Goal: Information Seeking & Learning: Learn about a topic

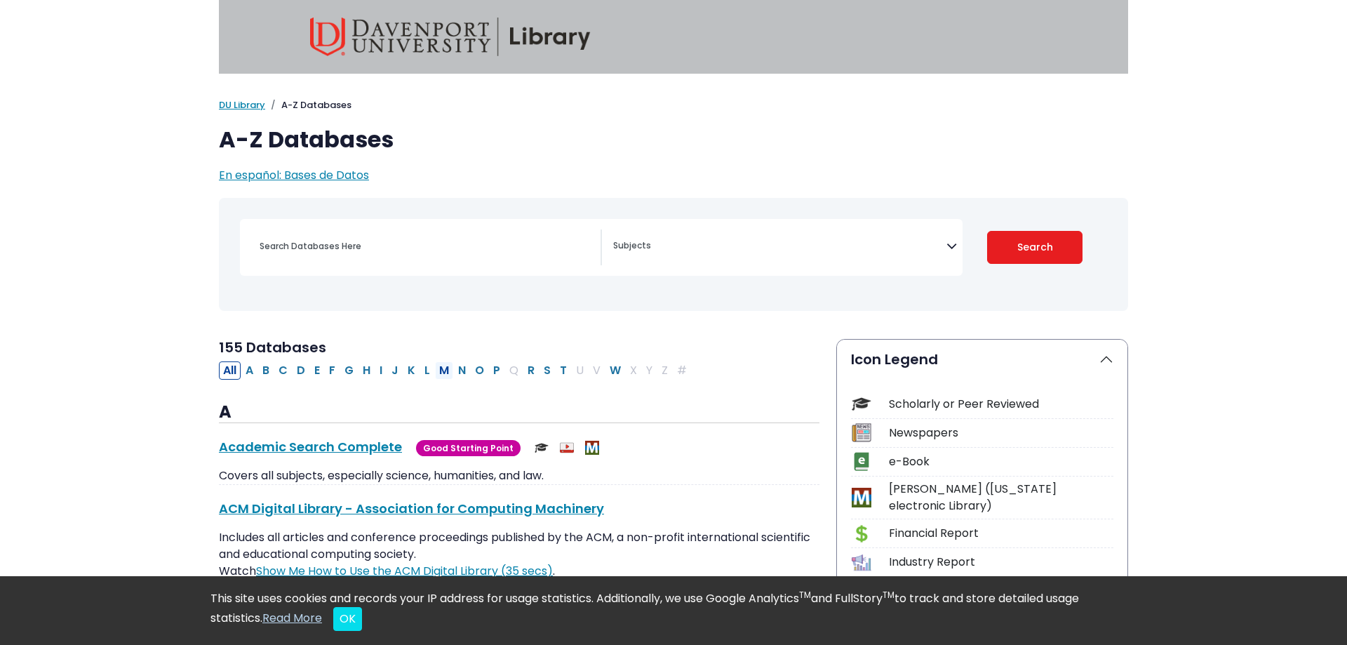
click at [438, 372] on button "M" at bounding box center [444, 370] width 18 height 18
select select "Database Subject Filter"
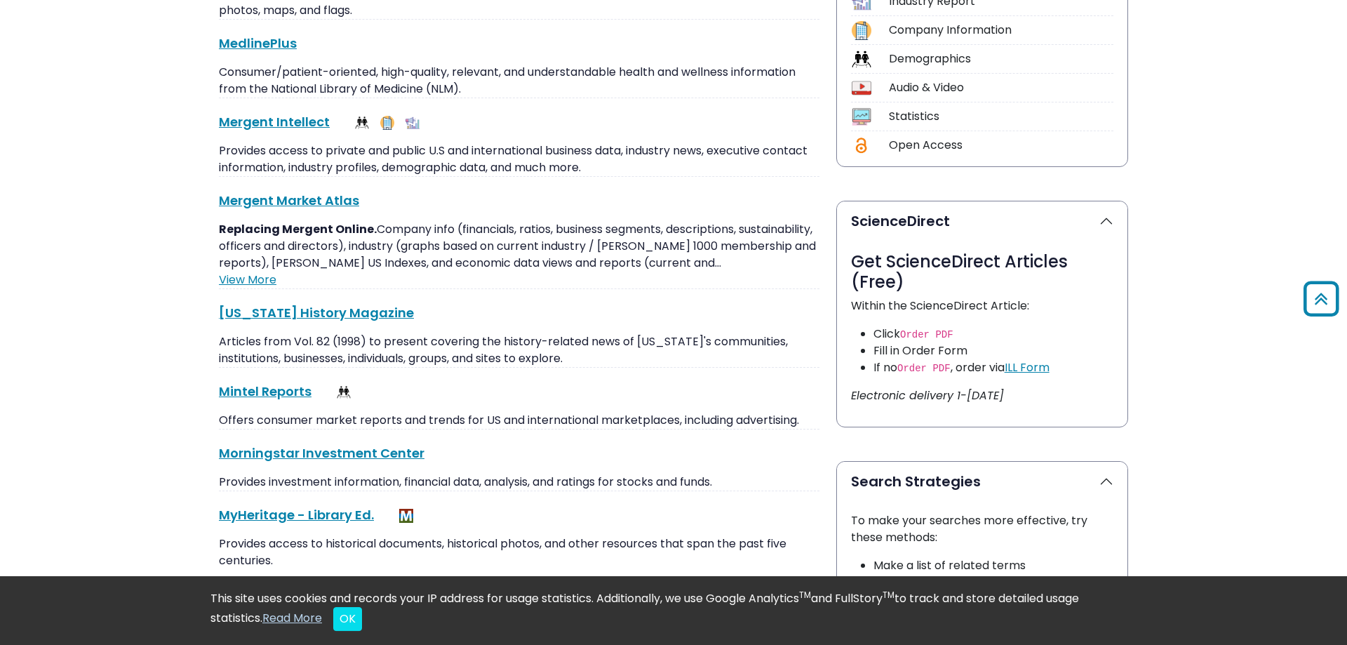
scroll to position [644, 0]
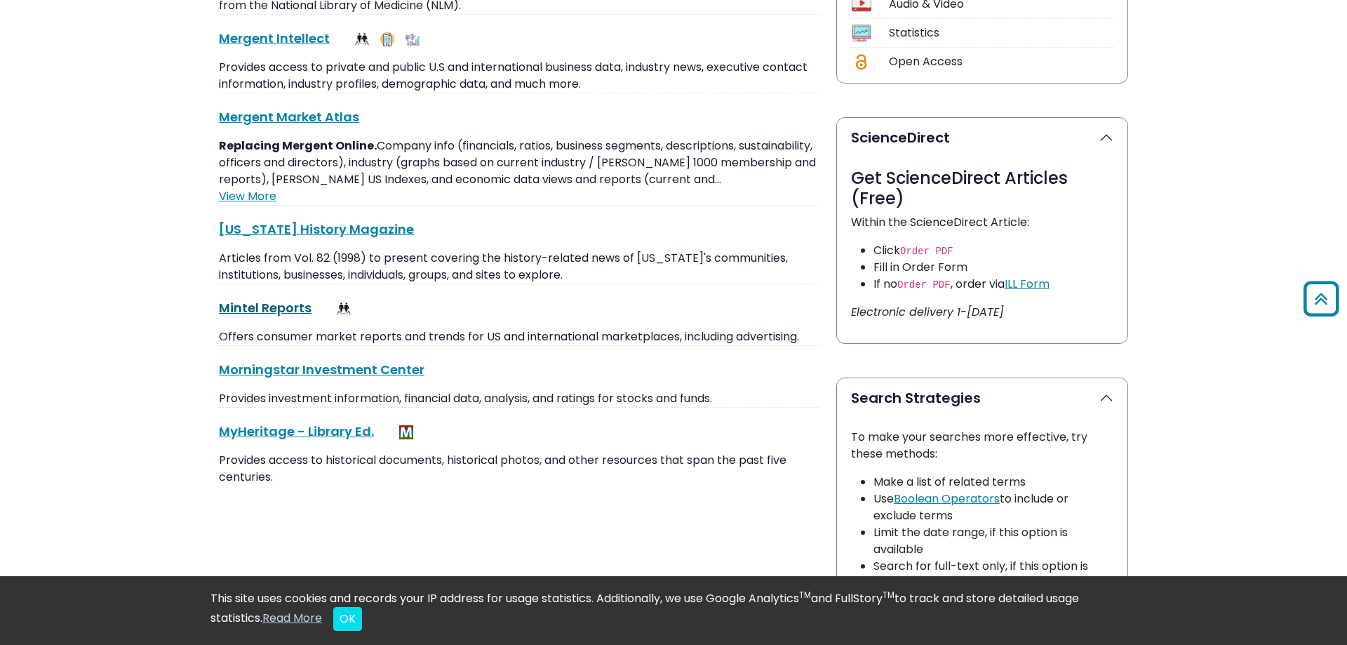
click at [274, 308] on link "Mintel Reports This link opens in a new window" at bounding box center [265, 308] width 93 height 18
click at [267, 316] on link "Mintel Reports This link opens in a new window" at bounding box center [265, 308] width 93 height 18
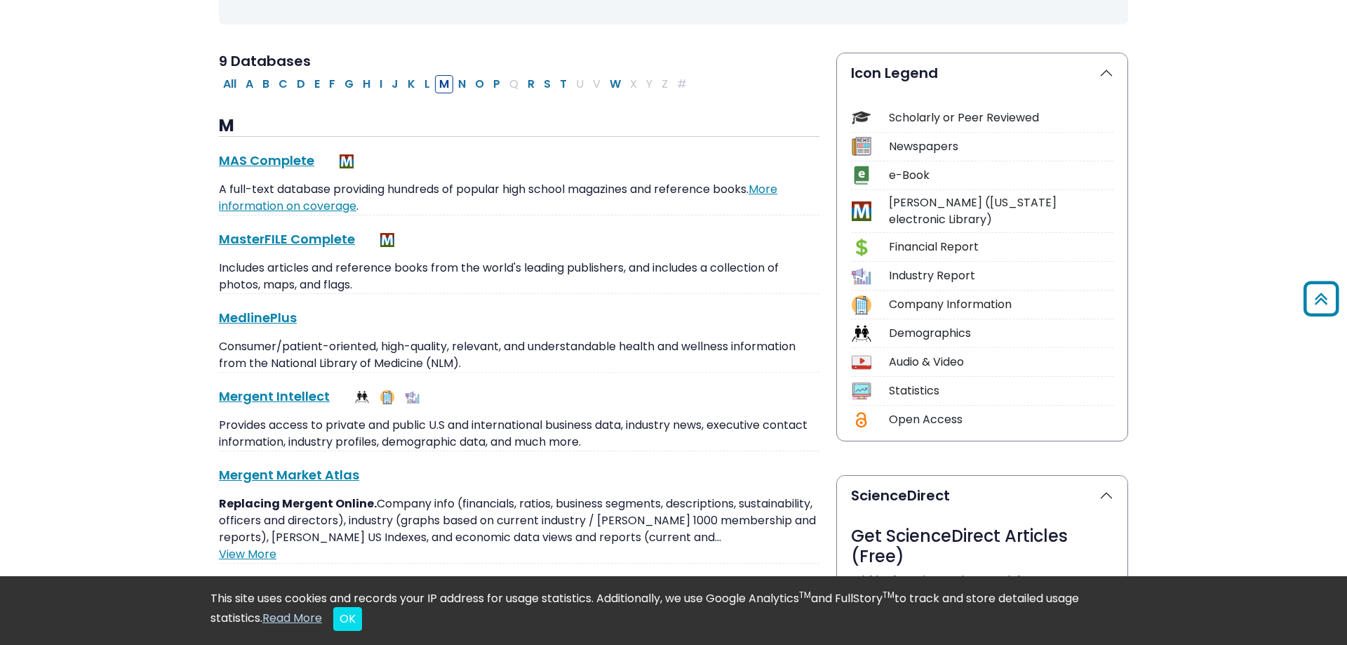
scroll to position [0, 0]
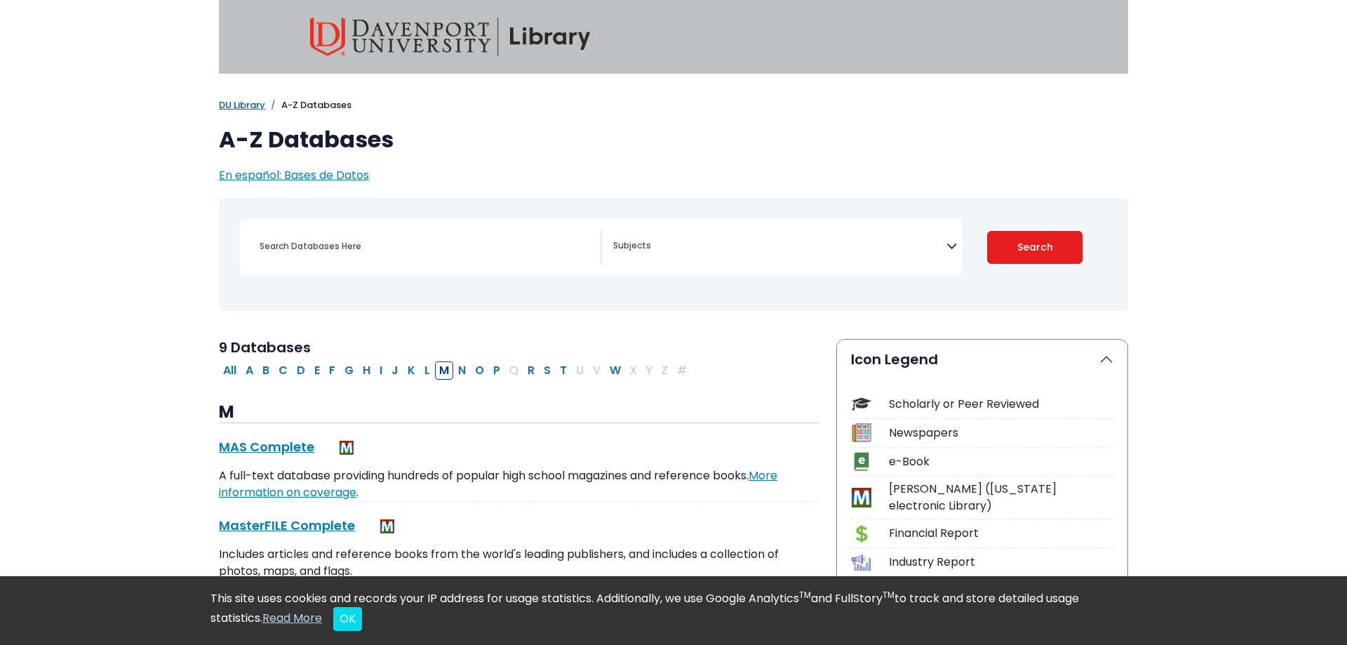
click at [246, 108] on link "DU Library" at bounding box center [242, 104] width 46 height 13
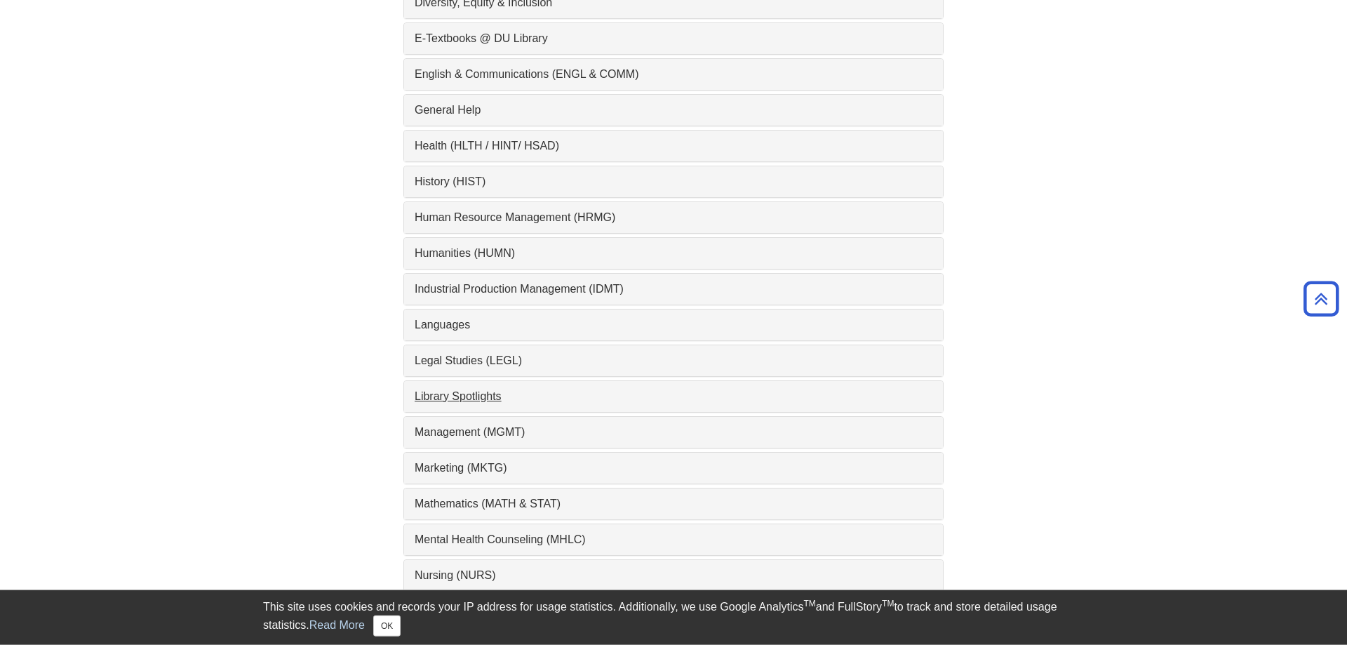
scroll to position [890, 0]
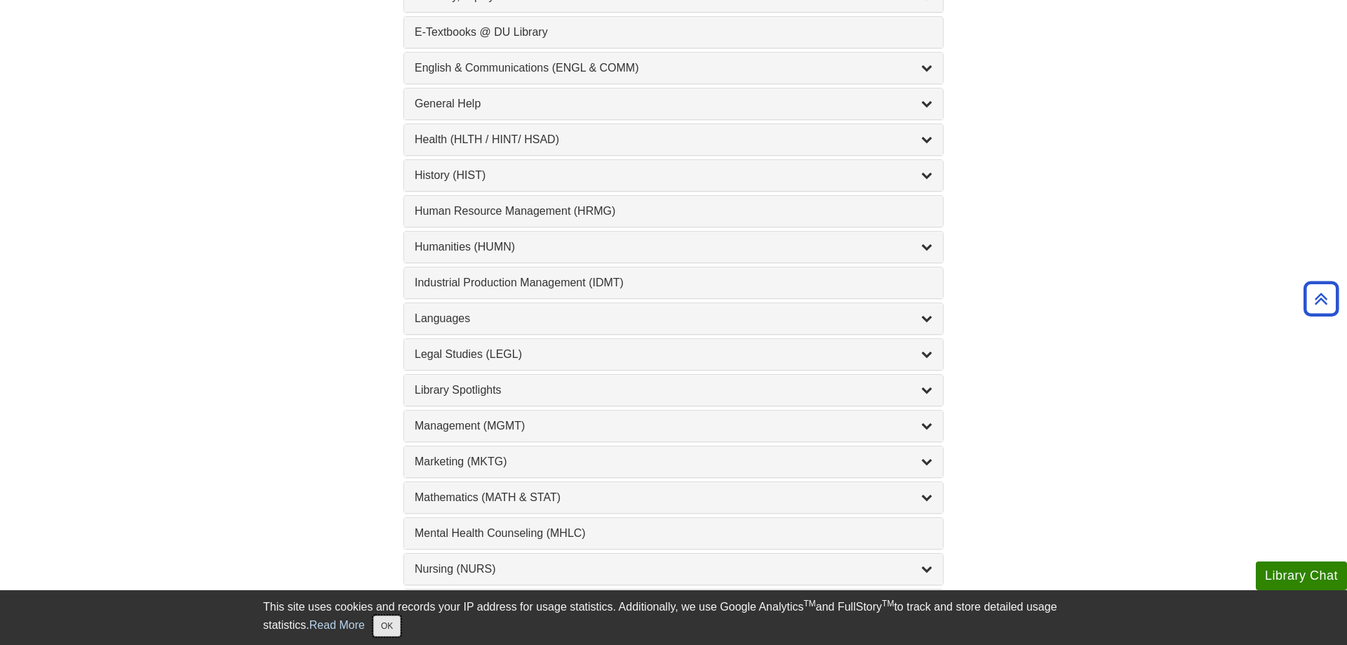
click at [394, 629] on button "OK" at bounding box center [386, 625] width 27 height 21
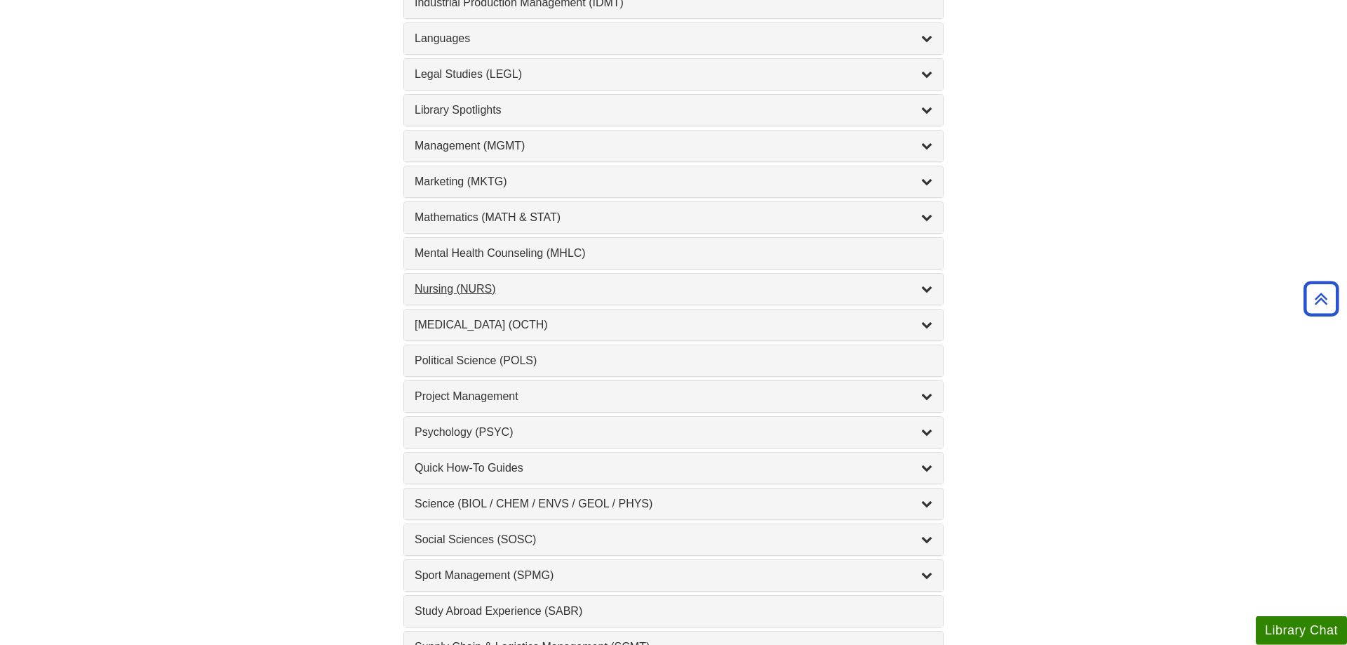
scroll to position [1176, 0]
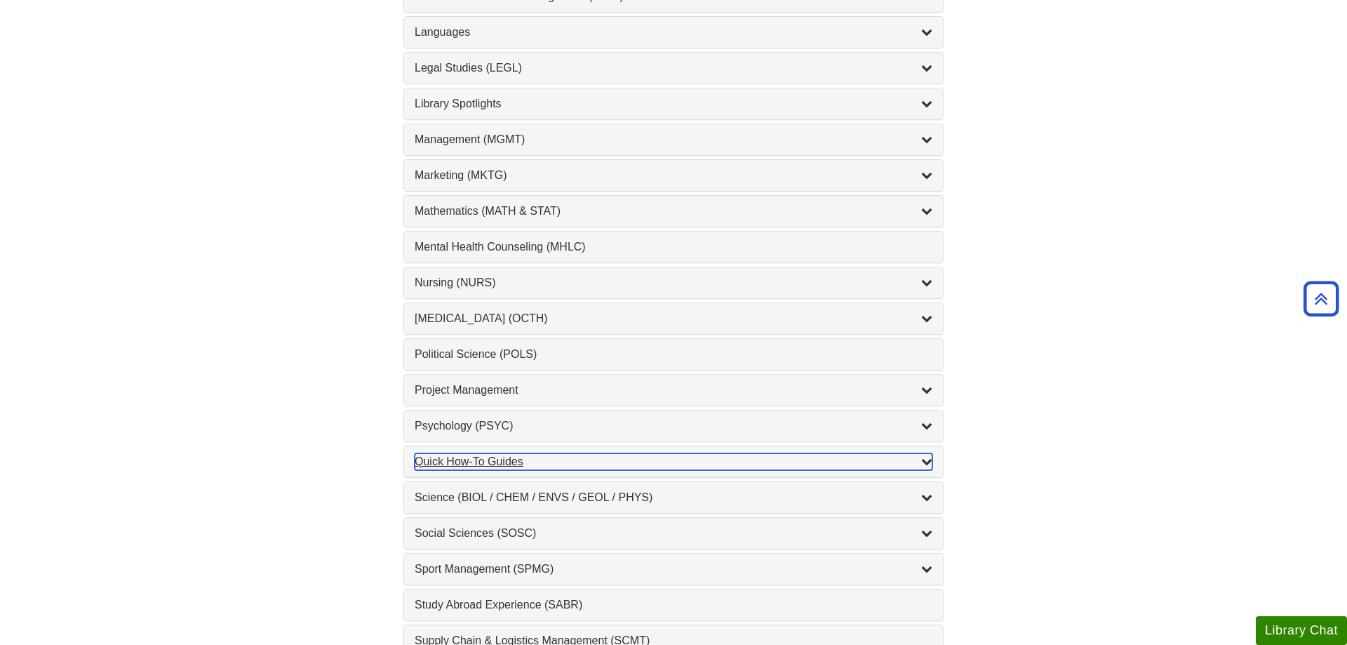
click at [477, 455] on div "Quick How-To Guides , 11 guides" at bounding box center [674, 461] width 518 height 17
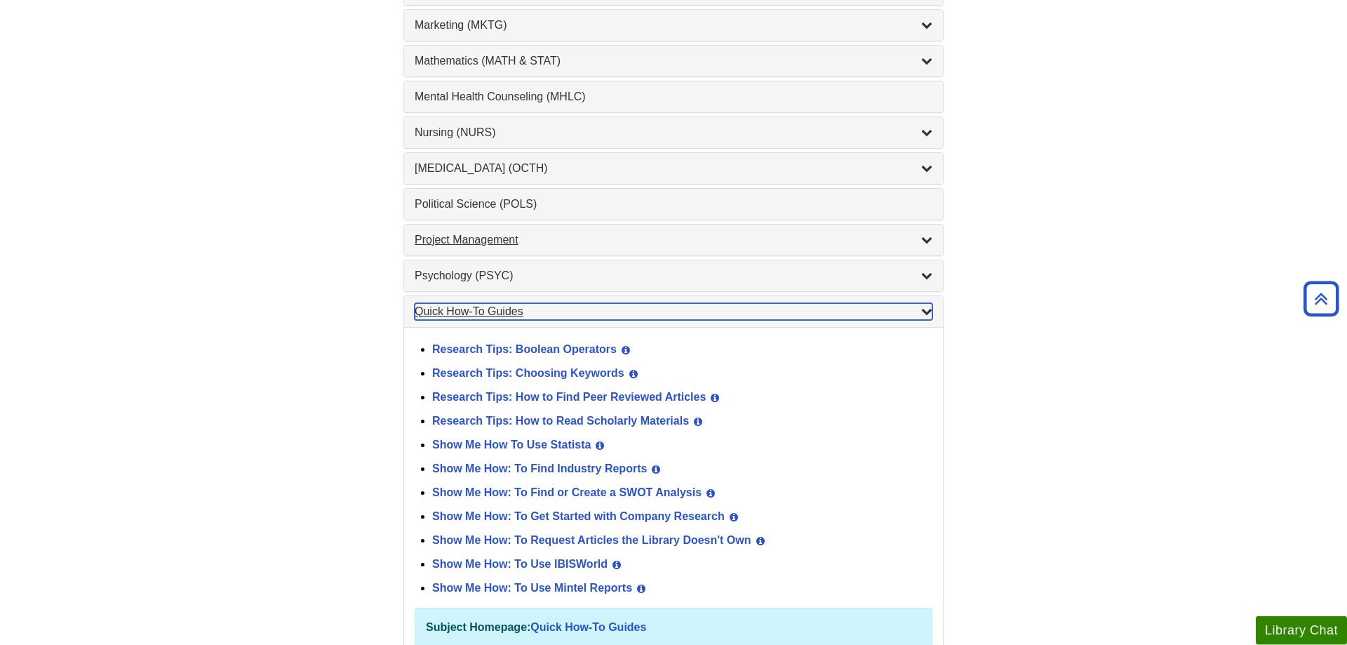
scroll to position [1463, 0]
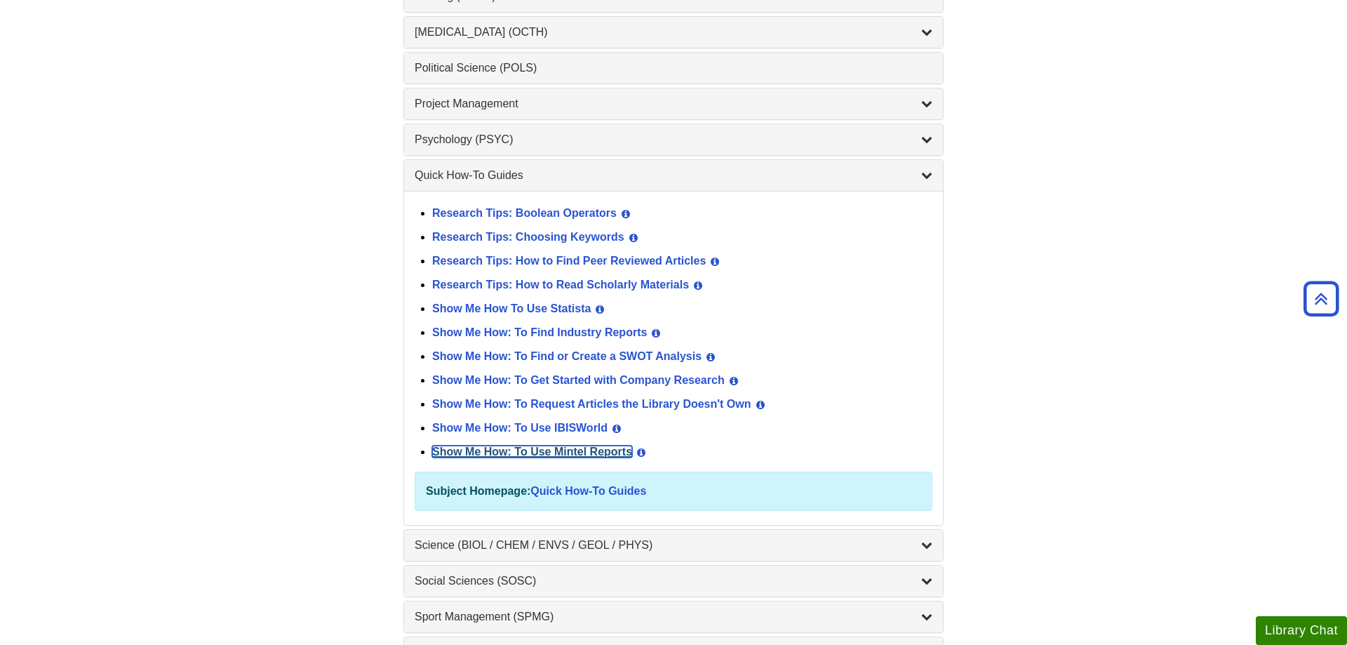
click at [521, 450] on link "Show Me How: To Use Mintel Reports" at bounding box center [532, 451] width 200 height 12
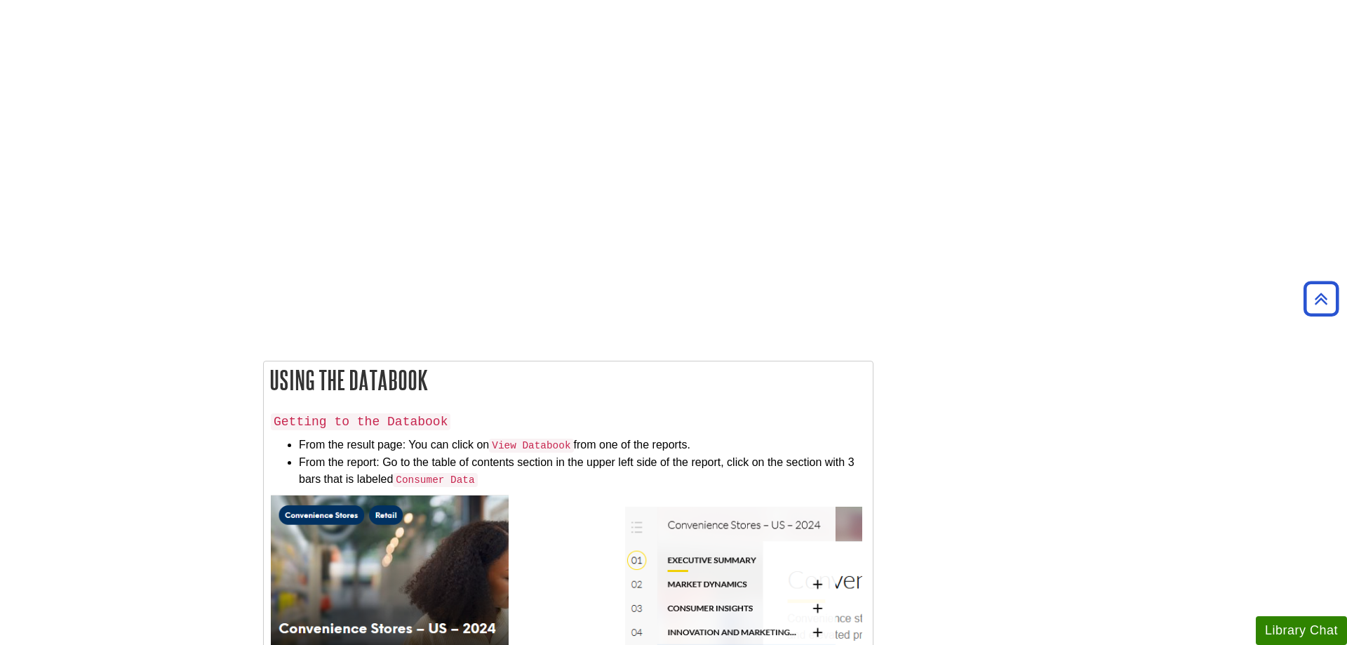
scroll to position [2147, 0]
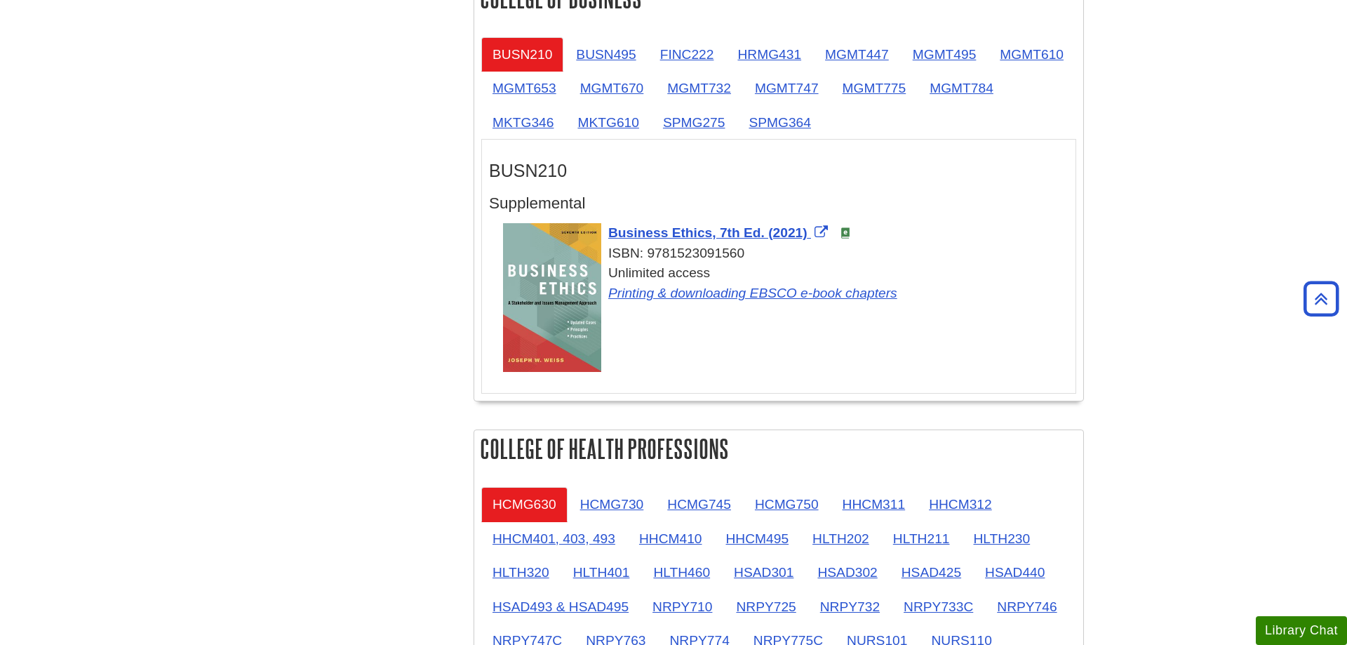
scroll to position [1073, 0]
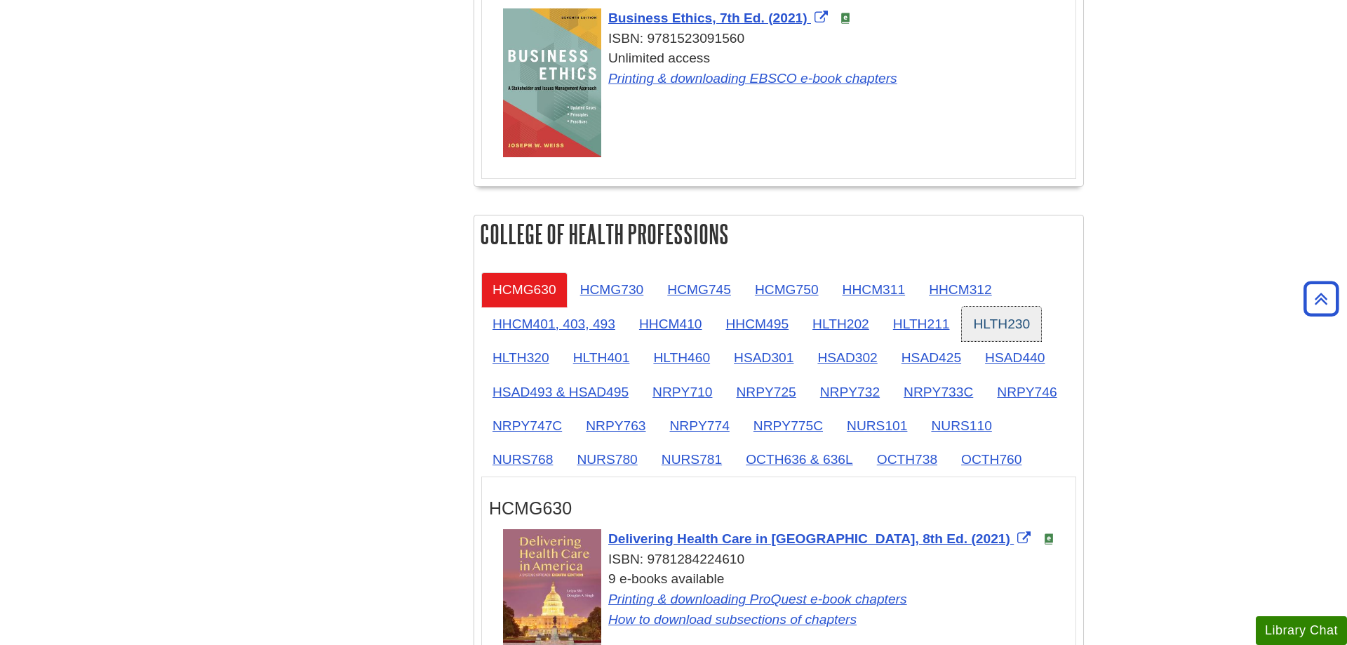
click at [1030, 321] on link "HLTH230" at bounding box center [1001, 324] width 79 height 34
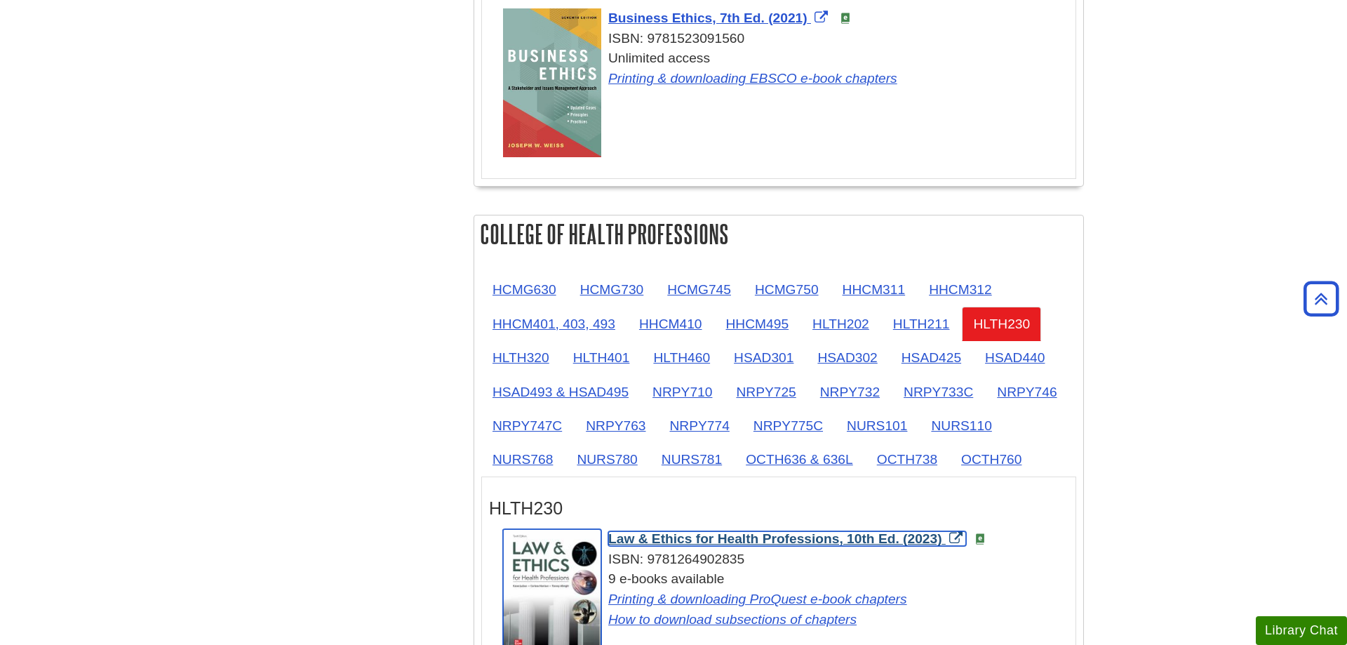
click at [710, 540] on span "Law & Ethics for Health Professions, 10th Ed. (2023)" at bounding box center [775, 538] width 334 height 15
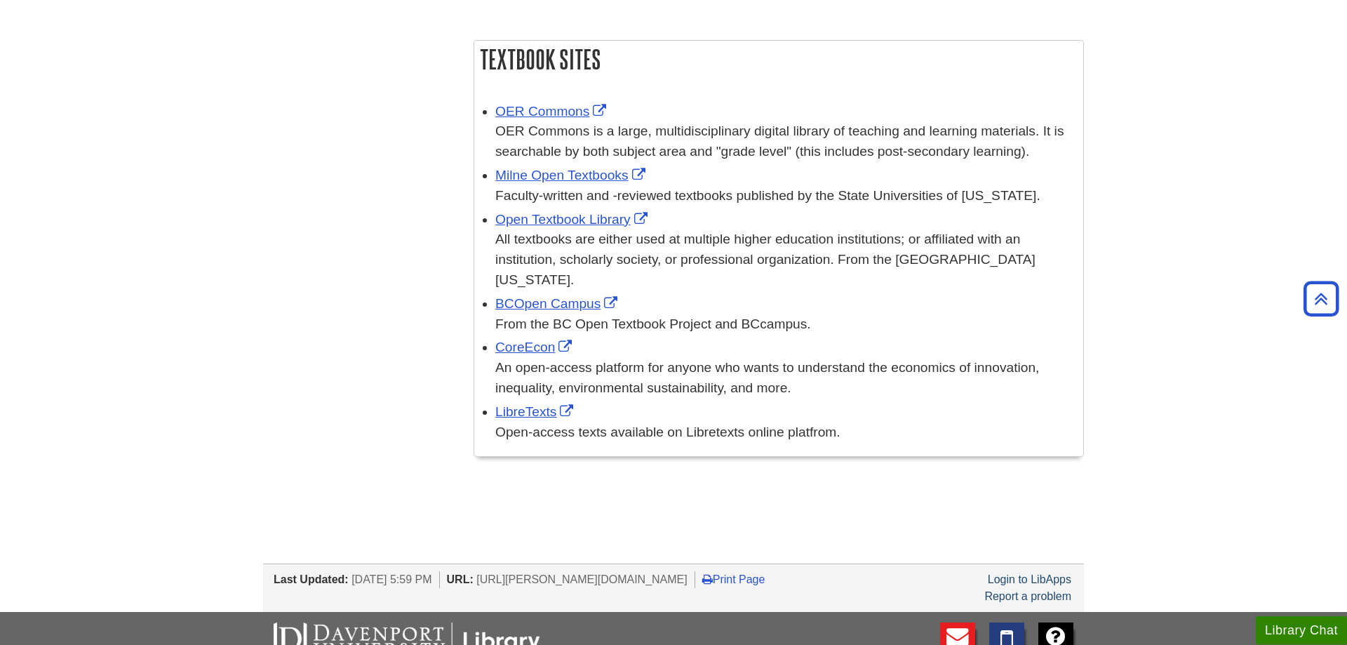
scroll to position [1860, 0]
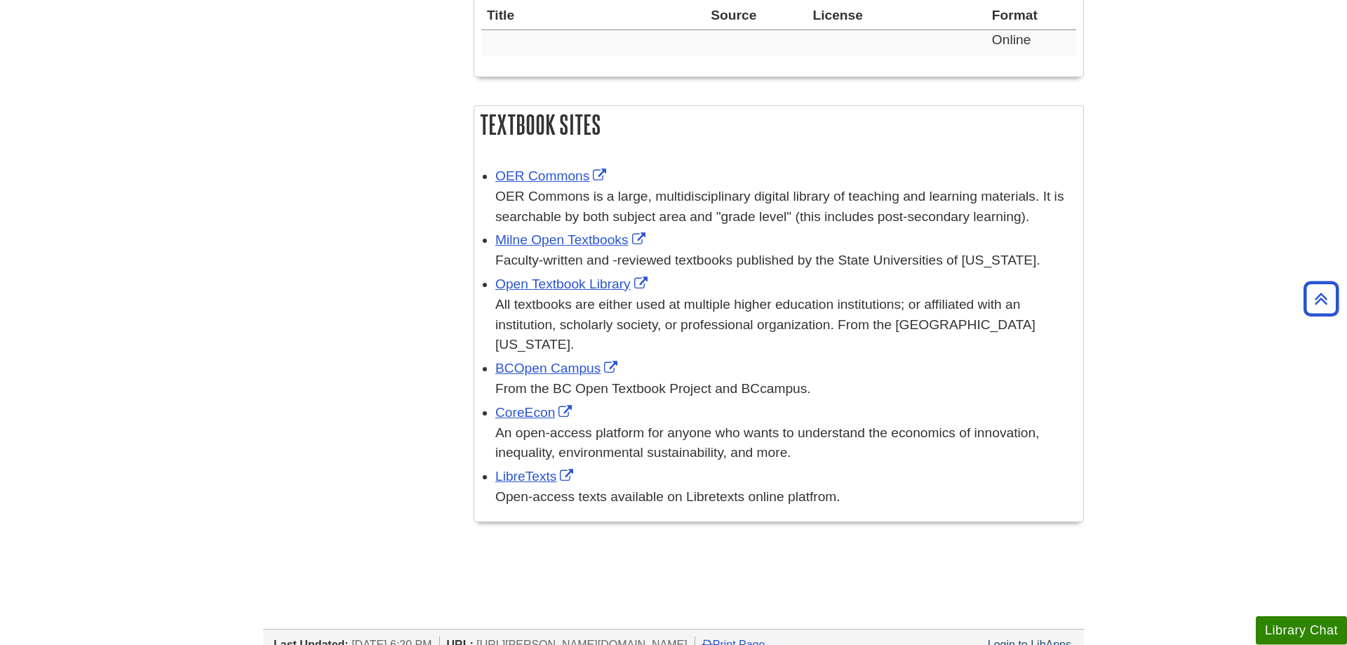
scroll to position [1002, 0]
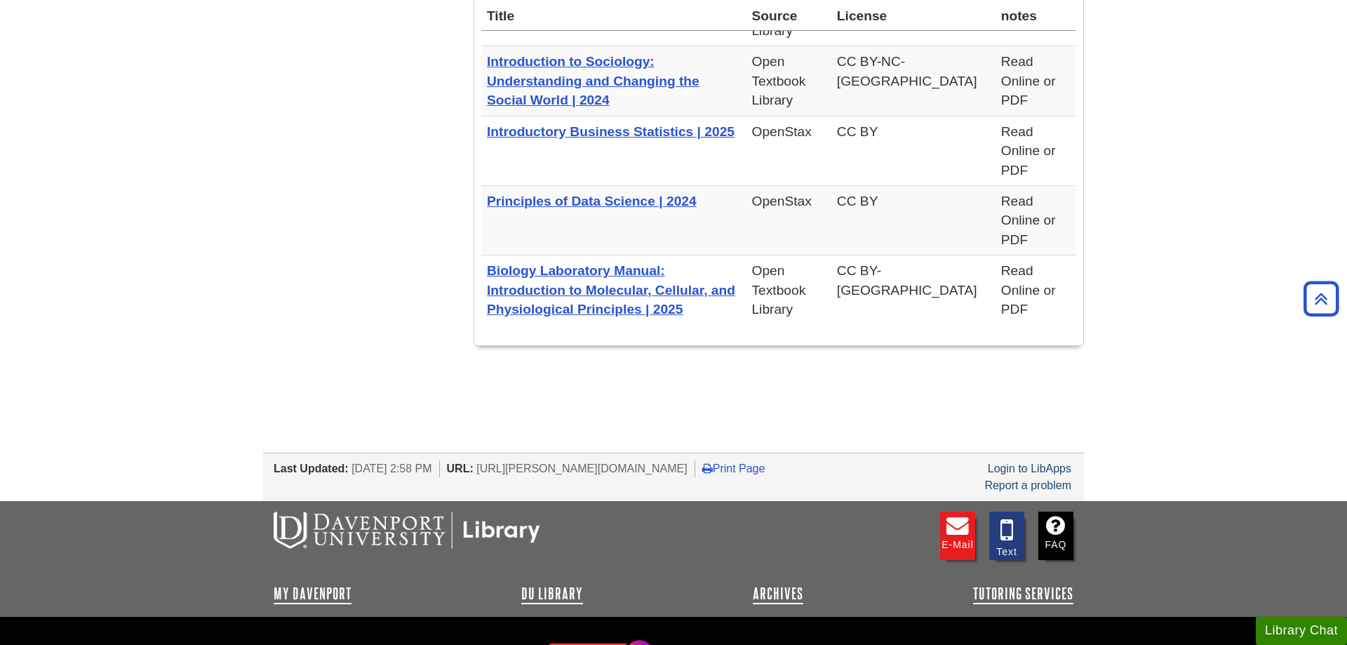
scroll to position [1832, 0]
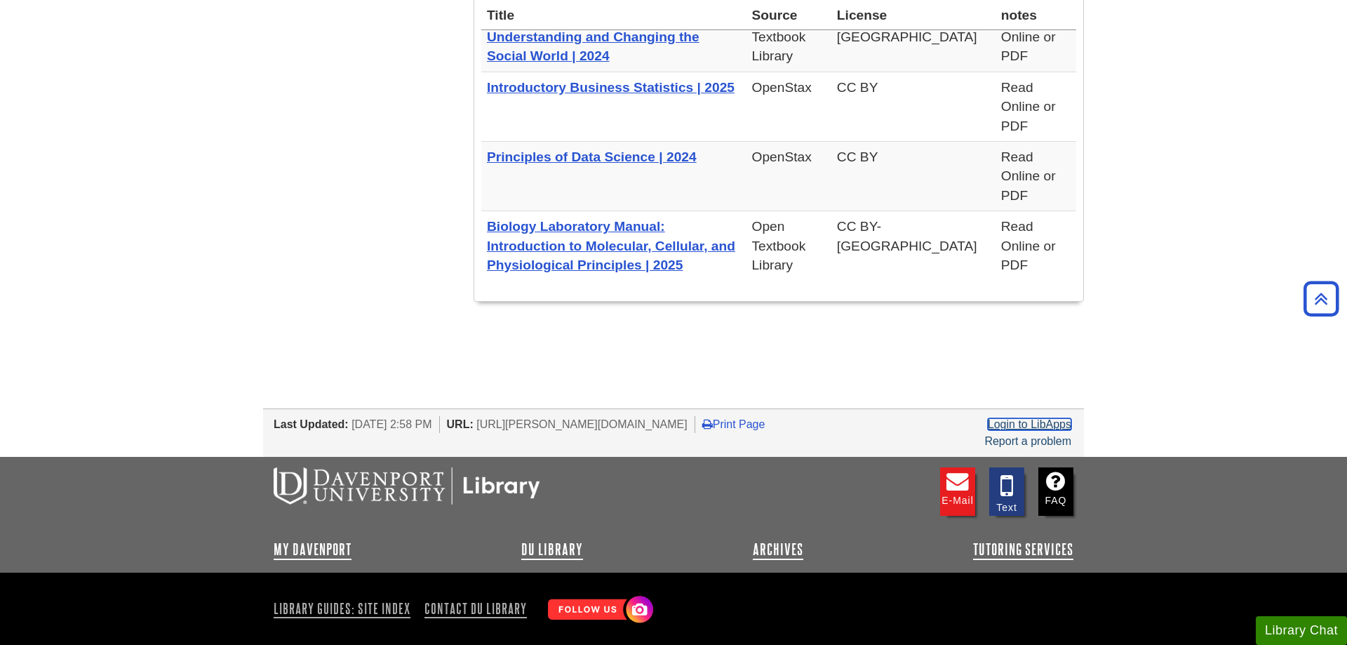
click at [1026, 418] on link "Login to LibApps" at bounding box center [1029, 424] width 83 height 12
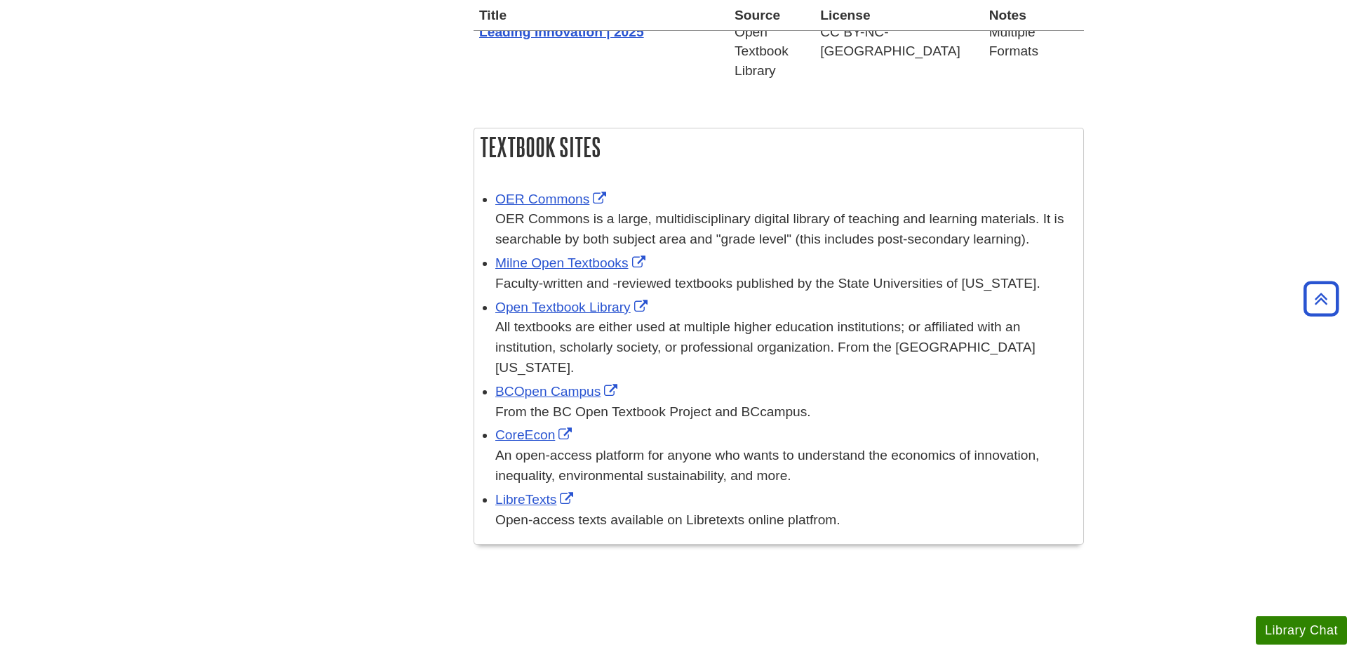
scroll to position [1789, 0]
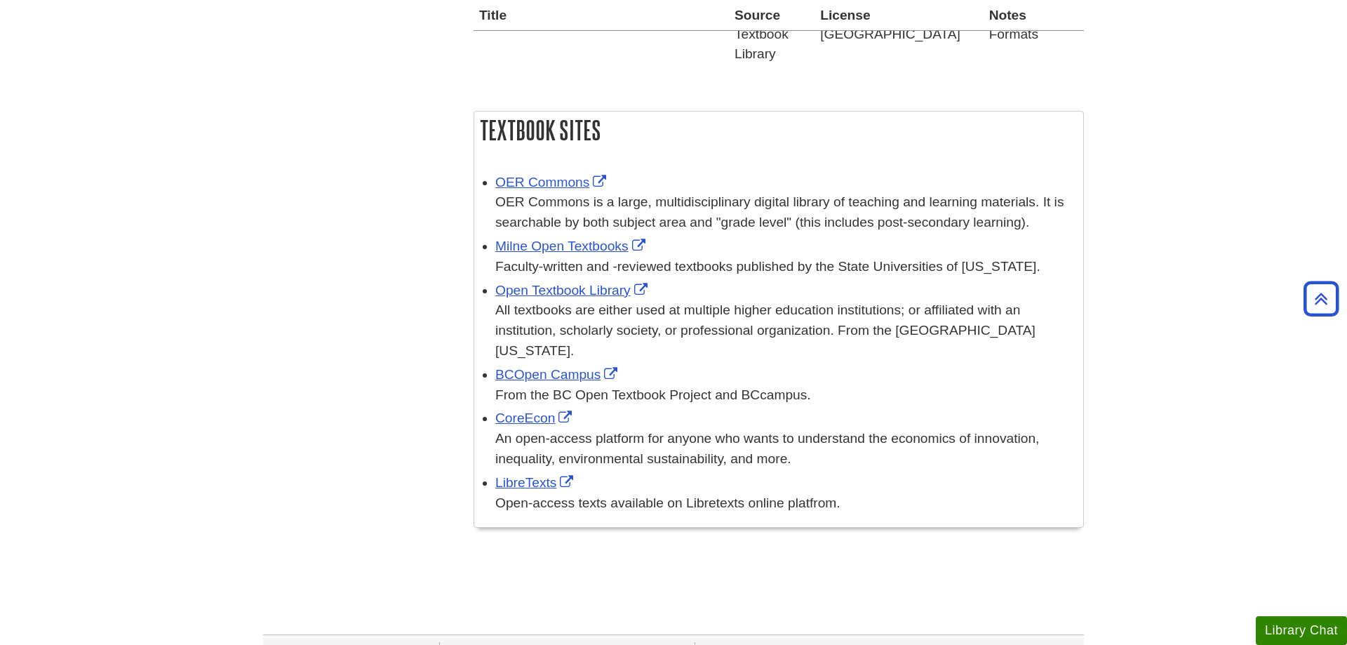
drag, startPoint x: 496, startPoint y: 290, endPoint x: 1016, endPoint y: 311, distance: 520.9
click at [1016, 311] on div "All textbooks are either used at multiple higher education institutions; or aff…" at bounding box center [785, 330] width 581 height 60
copy div "All textbooks are either used at multiple higher education institutions; or aff…"
drag, startPoint x: 497, startPoint y: 467, endPoint x: 857, endPoint y: 466, distance: 359.2
click at [857, 493] on div "Open-access texts available on Libretexts online platfrom." at bounding box center [785, 503] width 581 height 20
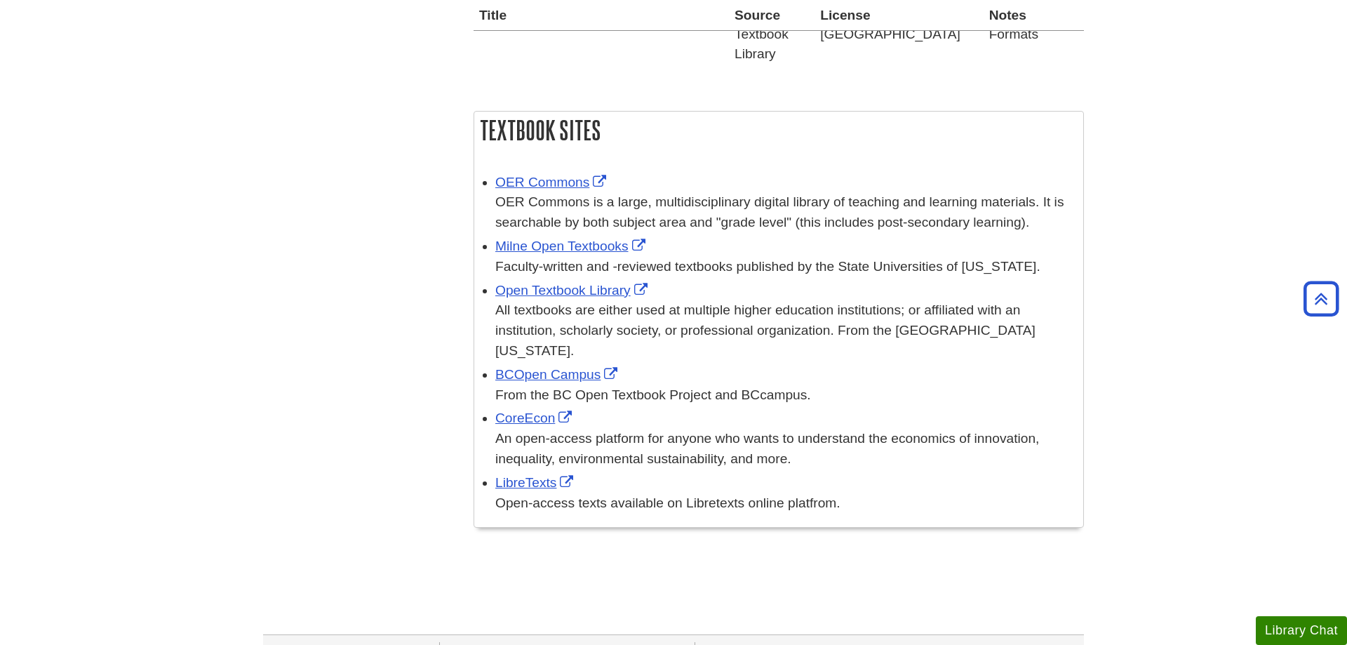
copy div "Open-access texts available on Libretexts online platfrom."
drag, startPoint x: 497, startPoint y: 186, endPoint x: 1049, endPoint y: 210, distance: 552.6
click at [1049, 210] on div "OER Commons is a large, multidisciplinary digital library of teaching and learn…" at bounding box center [785, 212] width 581 height 41
copy div "OER Commons is a large, multidisciplinary digital library of teaching and learn…"
click at [560, 367] on link "BCOpen Campus" at bounding box center [558, 374] width 126 height 15
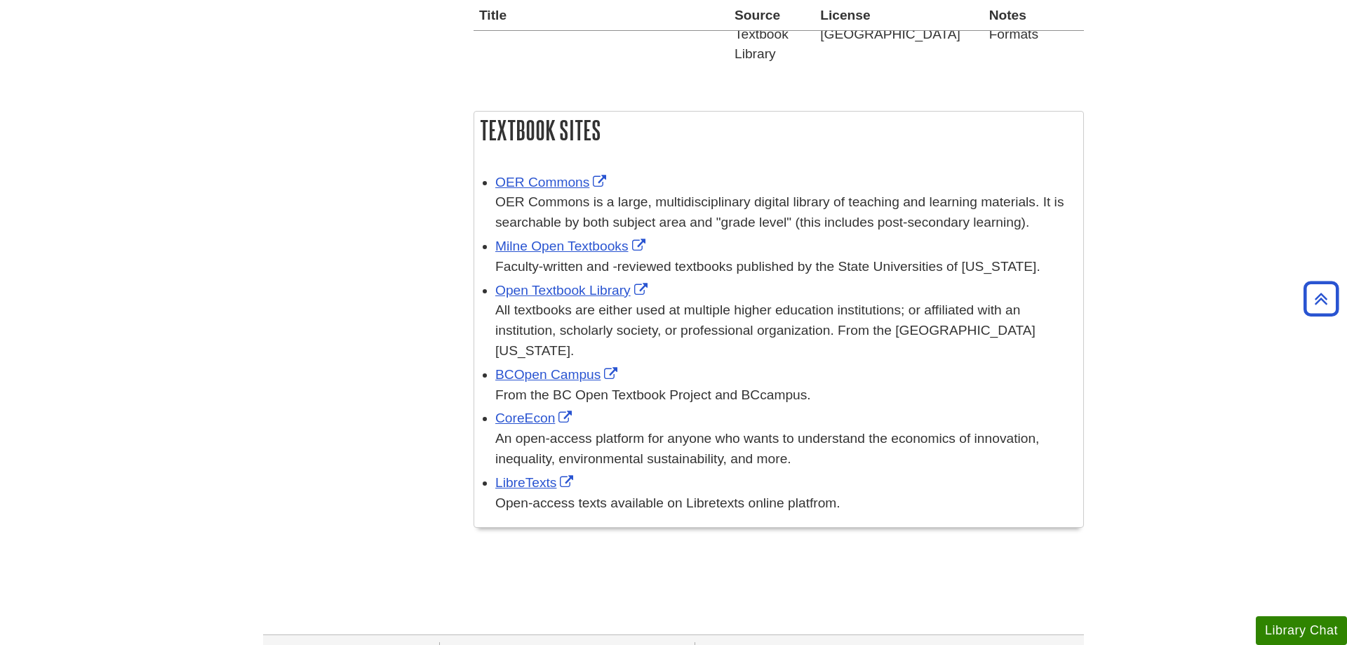
drag, startPoint x: 495, startPoint y: 360, endPoint x: 818, endPoint y: 360, distance: 323.4
click at [818, 360] on ul "OER Commons OER Commons is a large, multidisciplinary digital library of teachi…" at bounding box center [778, 341] width 595 height 344
copy div "From the BC Open Textbook Project and BCcampus."
click at [507, 239] on link "Milne Open Textbooks" at bounding box center [572, 246] width 154 height 15
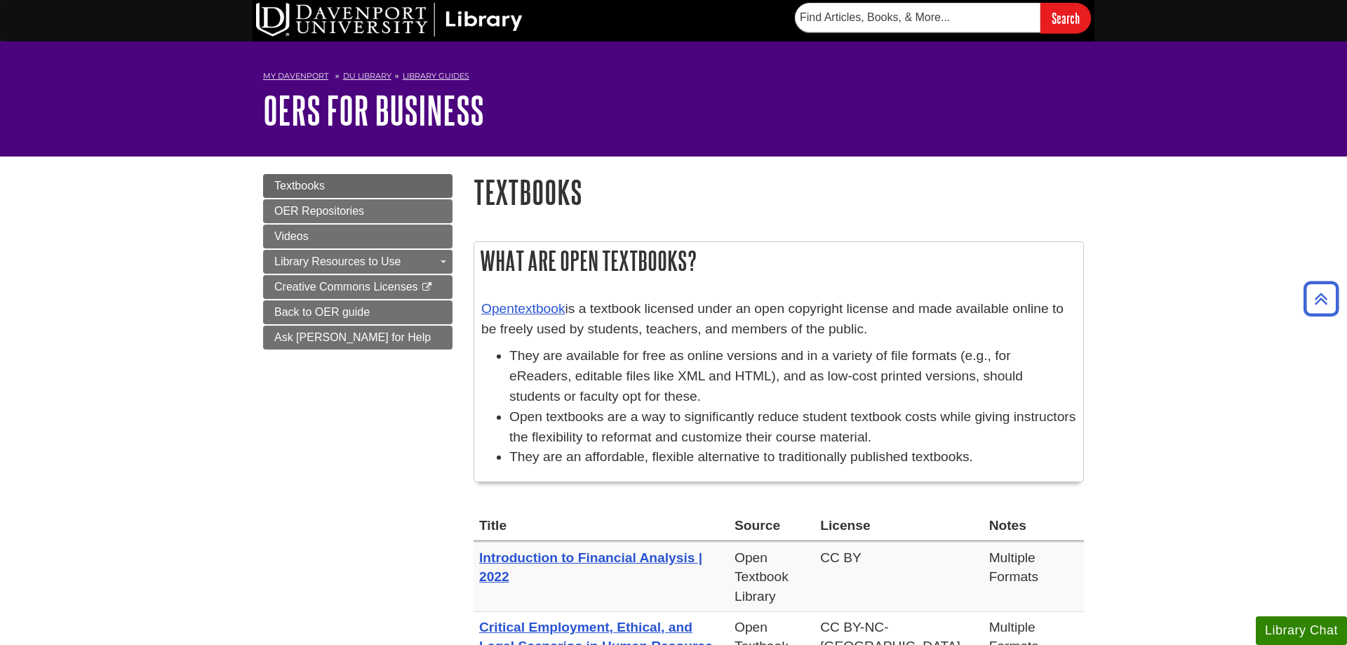
scroll to position [0, 0]
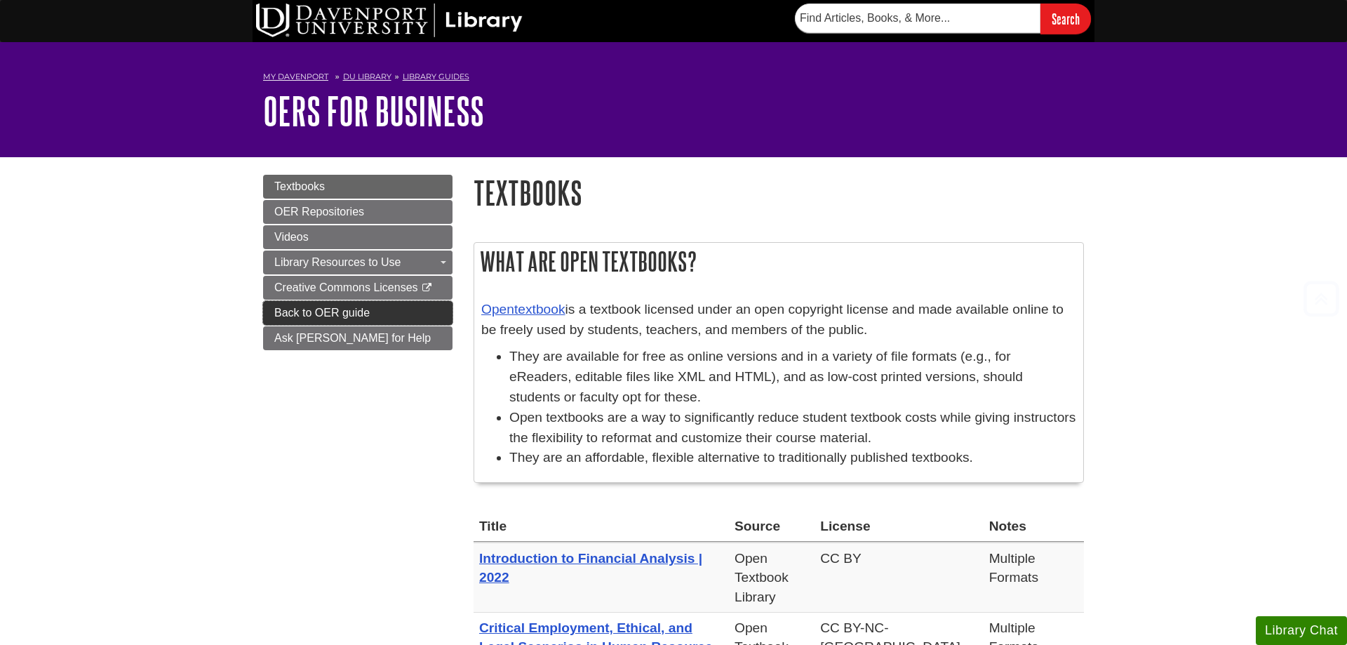
click at [281, 317] on span "Back to OER guide" at bounding box center [321, 313] width 95 height 12
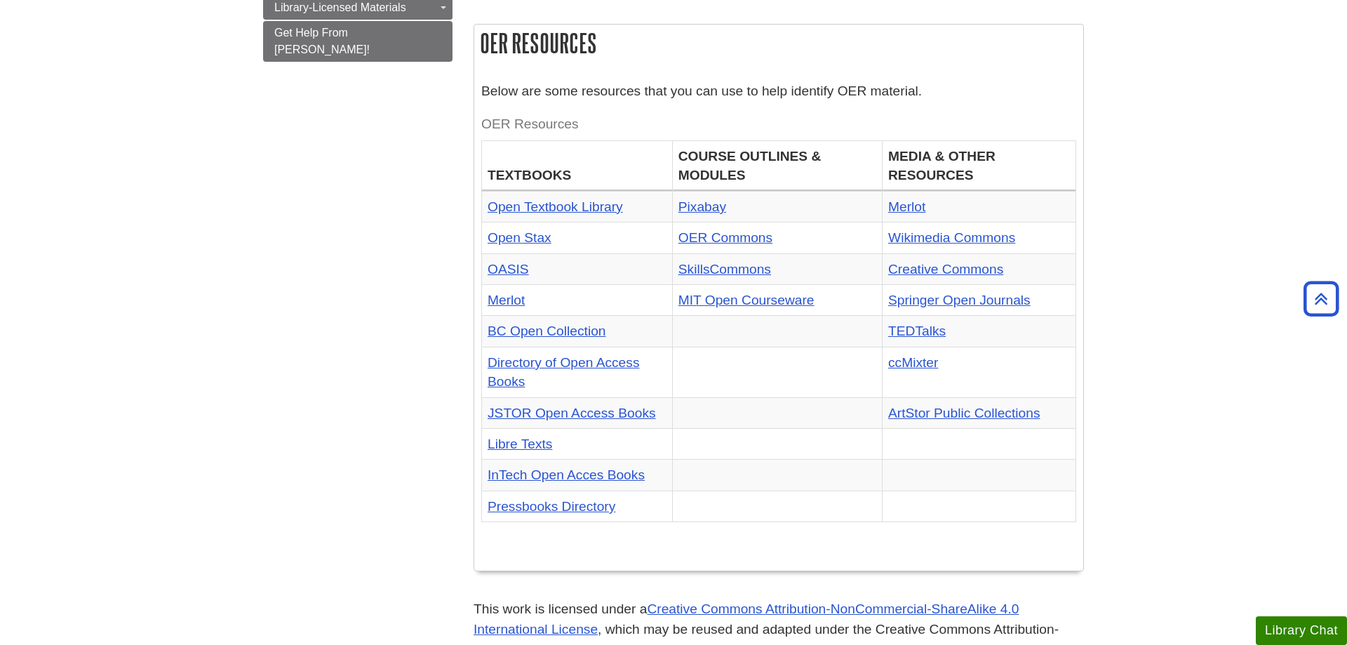
scroll to position [429, 0]
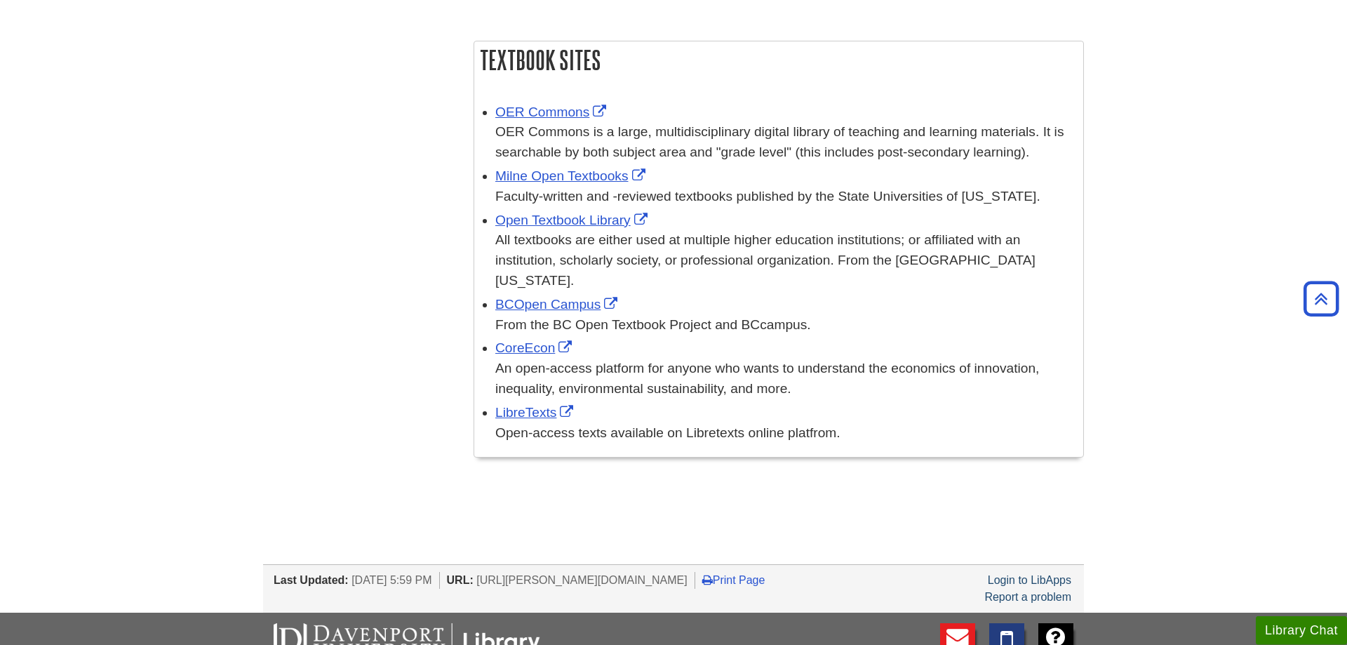
scroll to position [1860, 0]
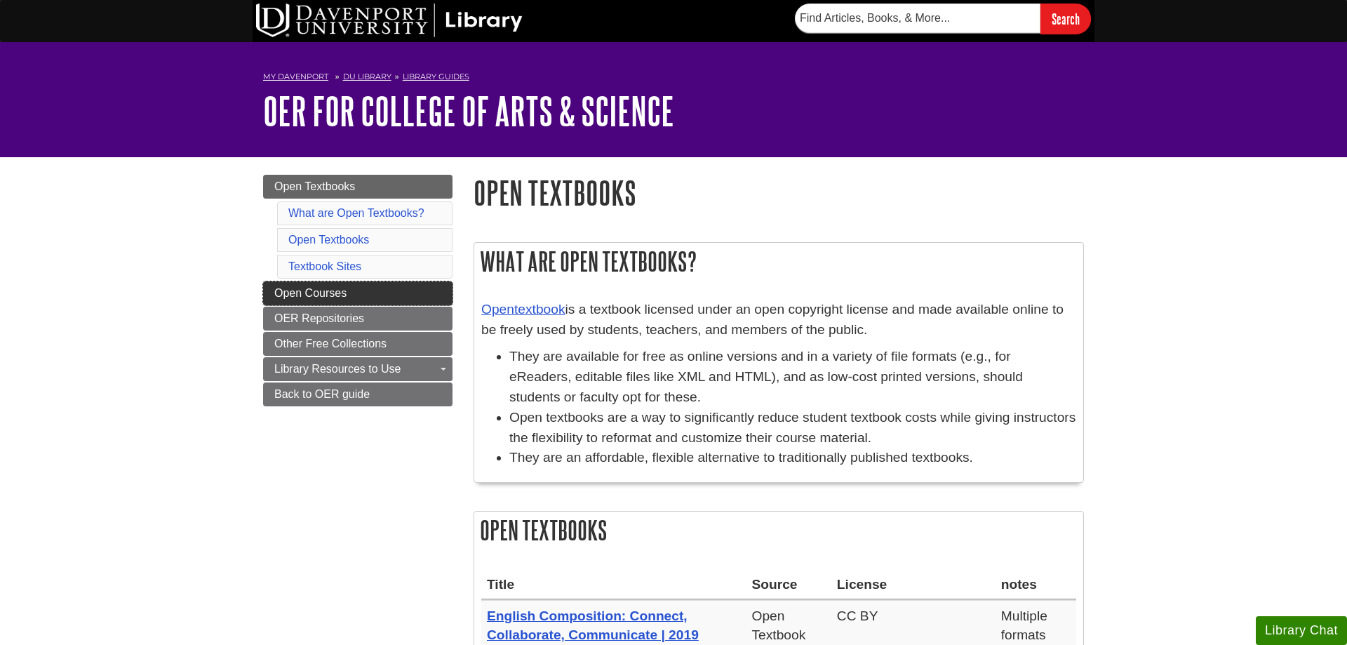
click at [283, 296] on span "Open Courses" at bounding box center [310, 293] width 72 height 12
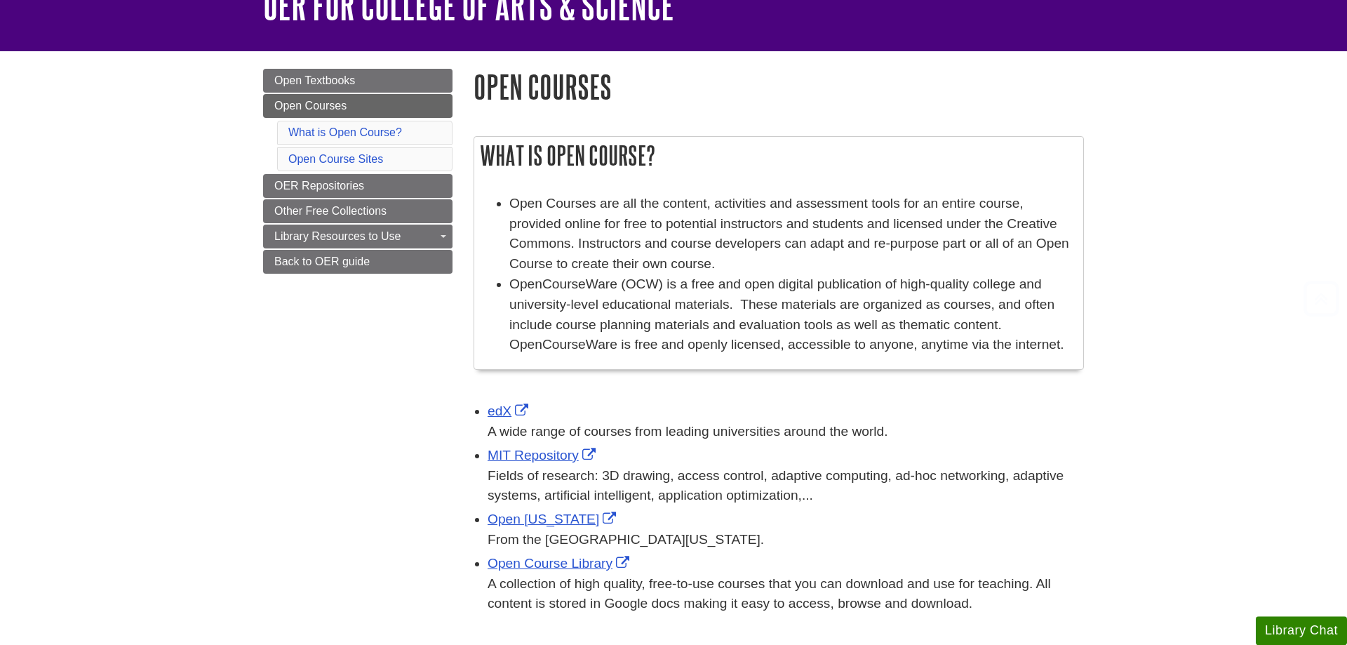
scroll to position [215, 0]
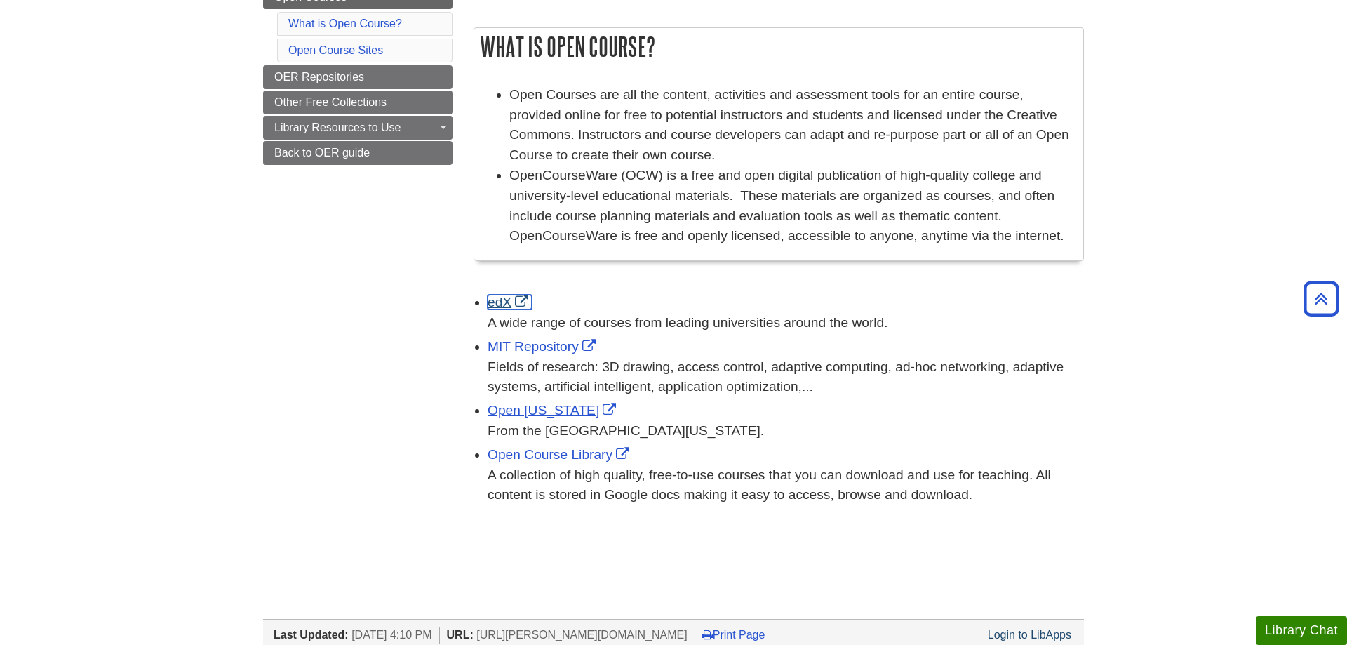
click at [498, 303] on link "edX" at bounding box center [510, 302] width 44 height 15
click at [558, 351] on link "MIT Repository" at bounding box center [544, 346] width 112 height 15
